Goal: Check status

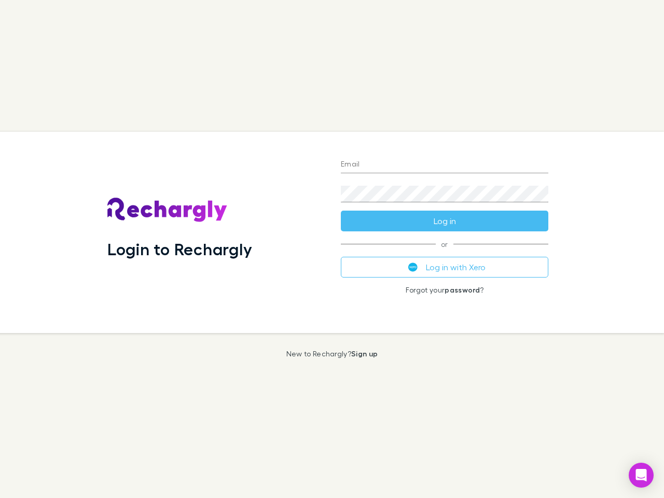
click at [332, 249] on div "Login to Rechargly" at bounding box center [215, 232] width 233 height 201
click at [444, 165] on input "Email" at bounding box center [444, 165] width 207 height 17
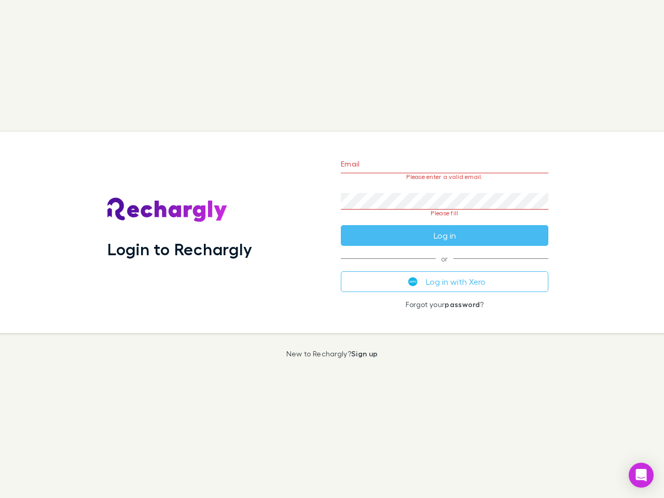
click at [444, 221] on form "Email Please enter a valid email. Password Please fill Log in" at bounding box center [444, 197] width 207 height 98
click at [444, 267] on div "Email Please enter a valid email. Password Please fill Log in or Log in with Xe…" at bounding box center [444, 232] width 224 height 201
click at [641, 475] on icon "Open Intercom Messenger" at bounding box center [641, 475] width 11 height 12
